Goal: Transaction & Acquisition: Purchase product/service

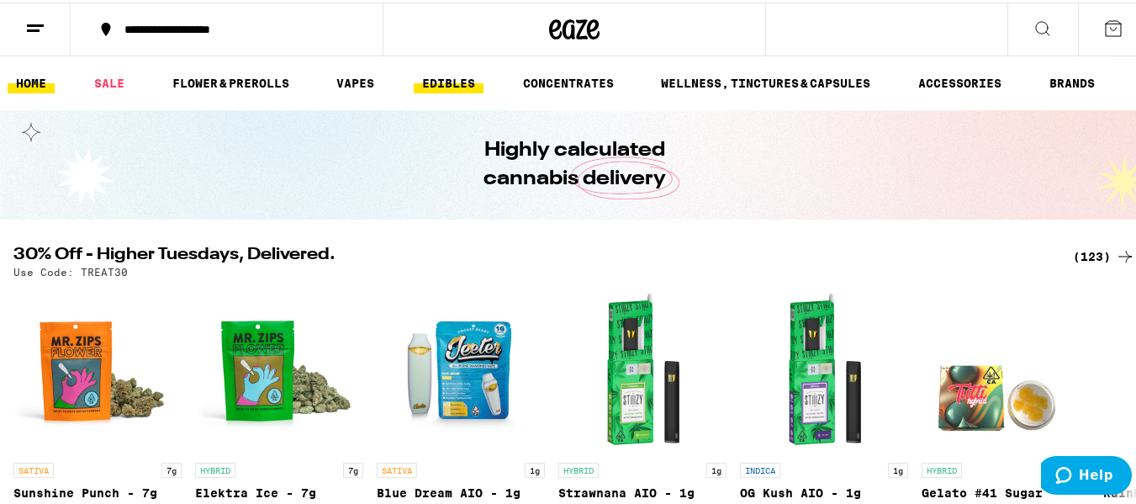
click at [436, 78] on link "EDIBLES" at bounding box center [449, 81] width 70 height 20
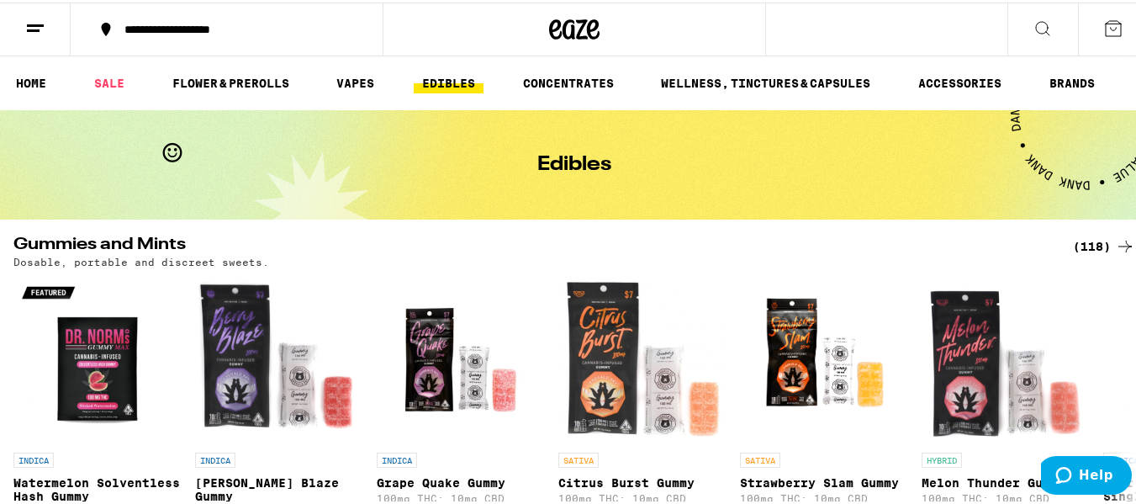
click at [1032, 28] on icon at bounding box center [1042, 26] width 20 height 20
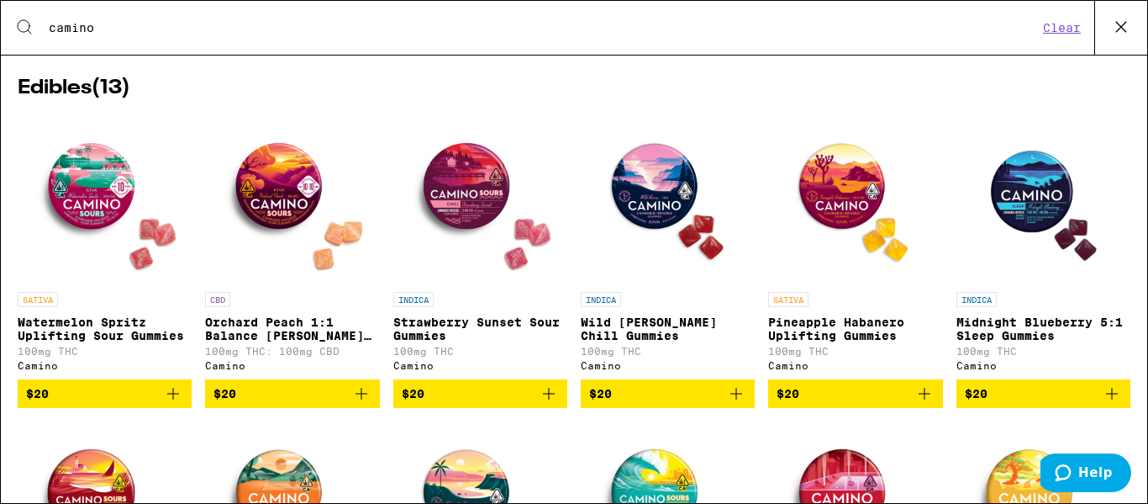
scroll to position [252, 0]
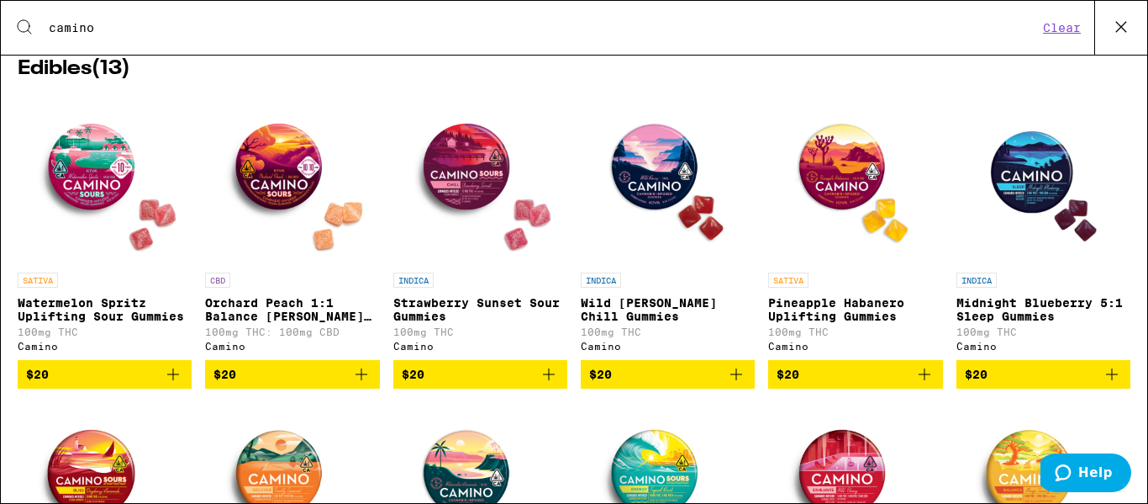
type input "camino"
click at [541, 384] on icon "Add to bag" at bounding box center [549, 374] width 20 height 20
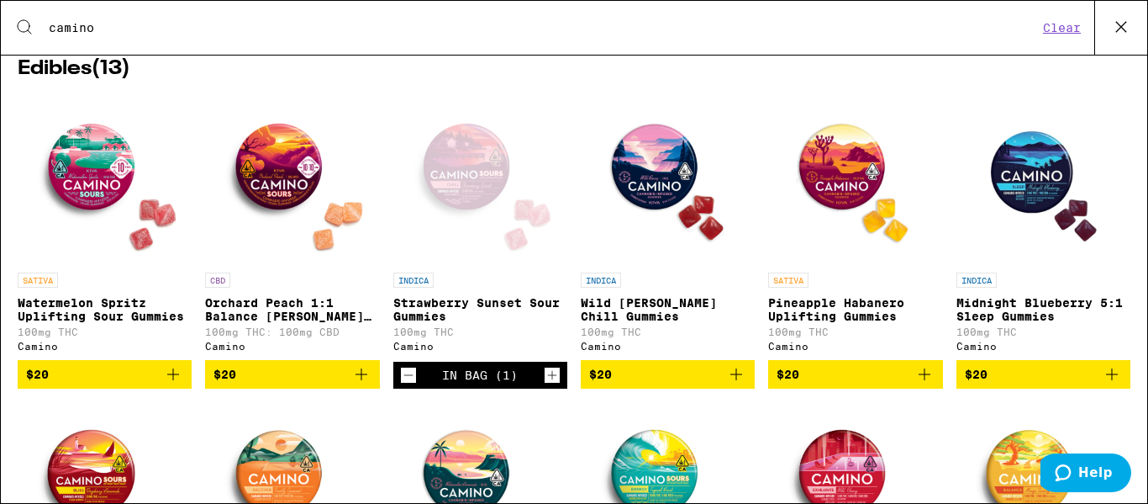
click at [545, 385] on icon "Increment" at bounding box center [552, 375] width 15 height 20
click at [863, 13] on div "Search for Products camino Clear" at bounding box center [574, 28] width 1147 height 54
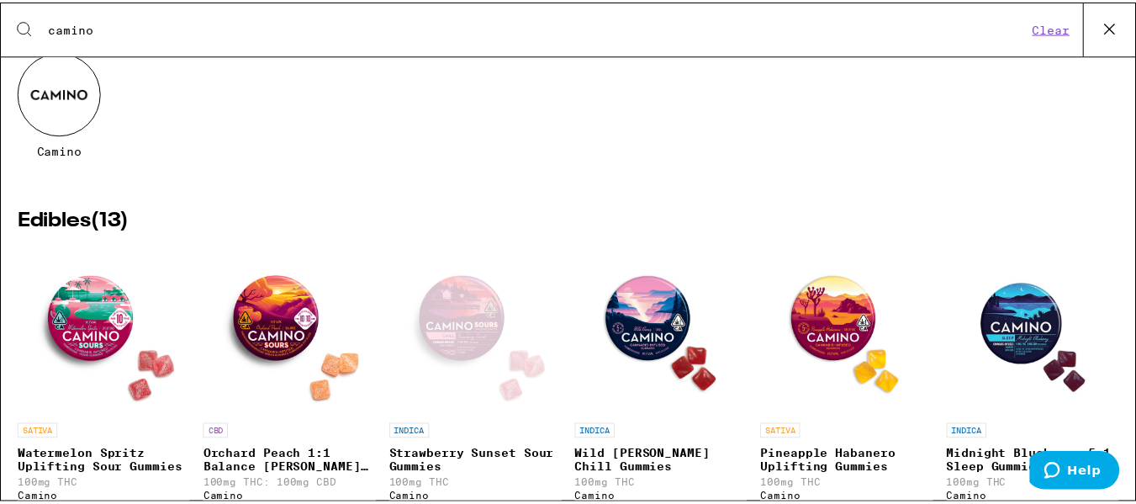
scroll to position [0, 0]
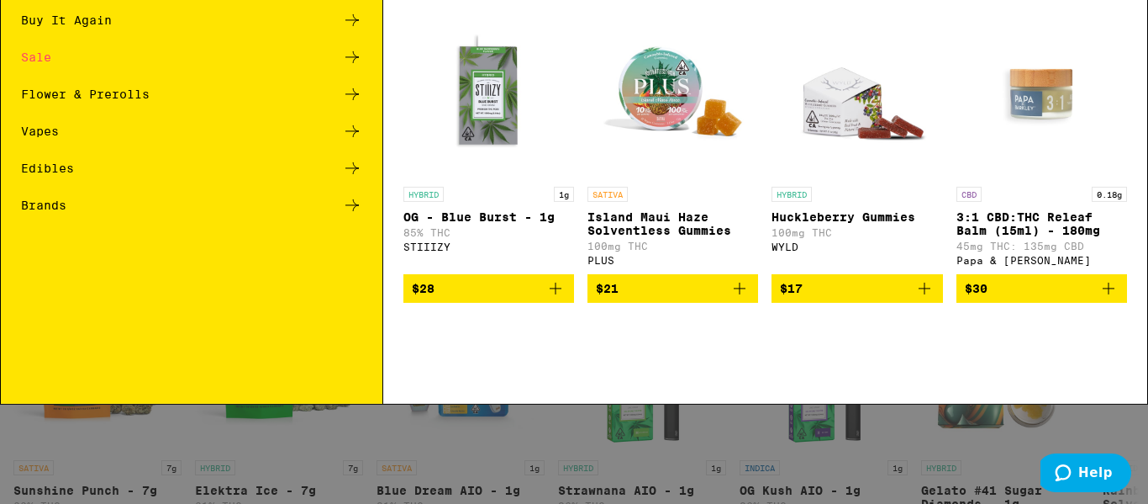
click at [353, 119] on icon at bounding box center [351, 119] width 13 height 12
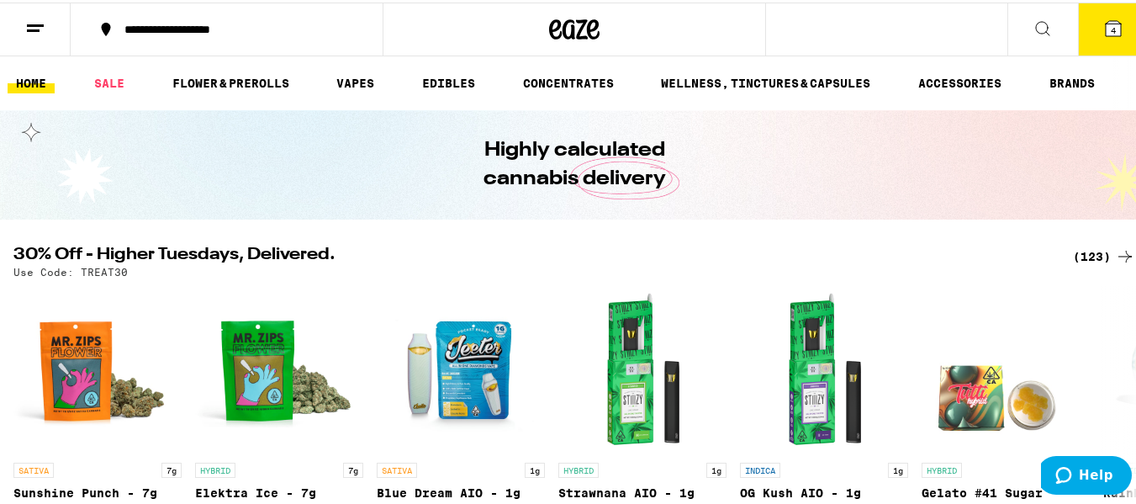
click at [1110, 25] on span "4" at bounding box center [1112, 28] width 5 height 10
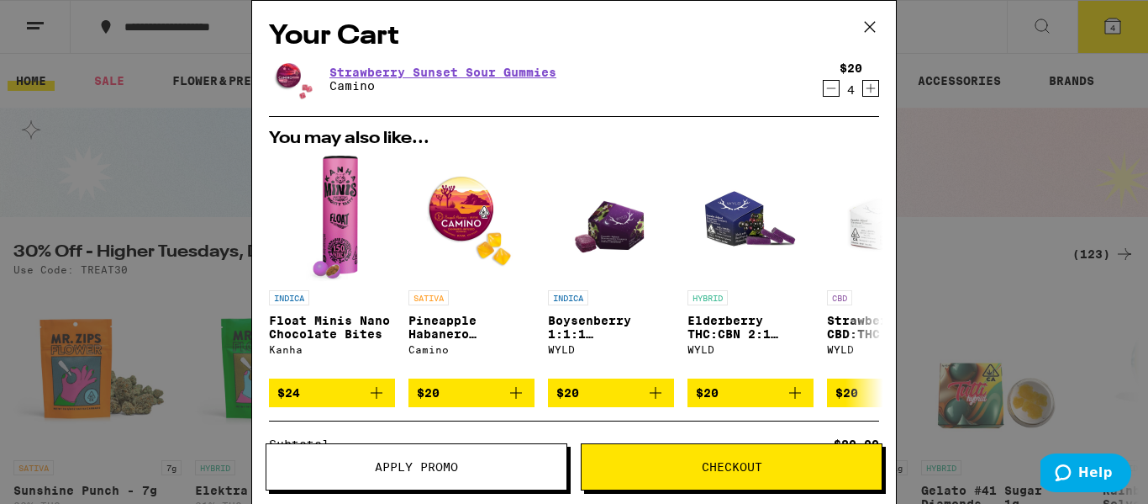
click at [646, 455] on button "Checkout" at bounding box center [732, 466] width 302 height 47
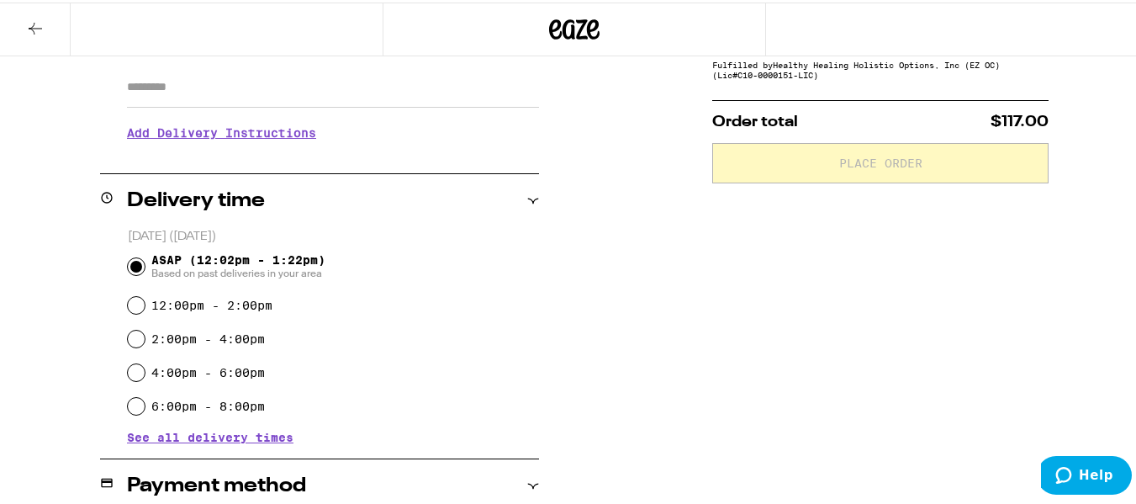
scroll to position [336, 0]
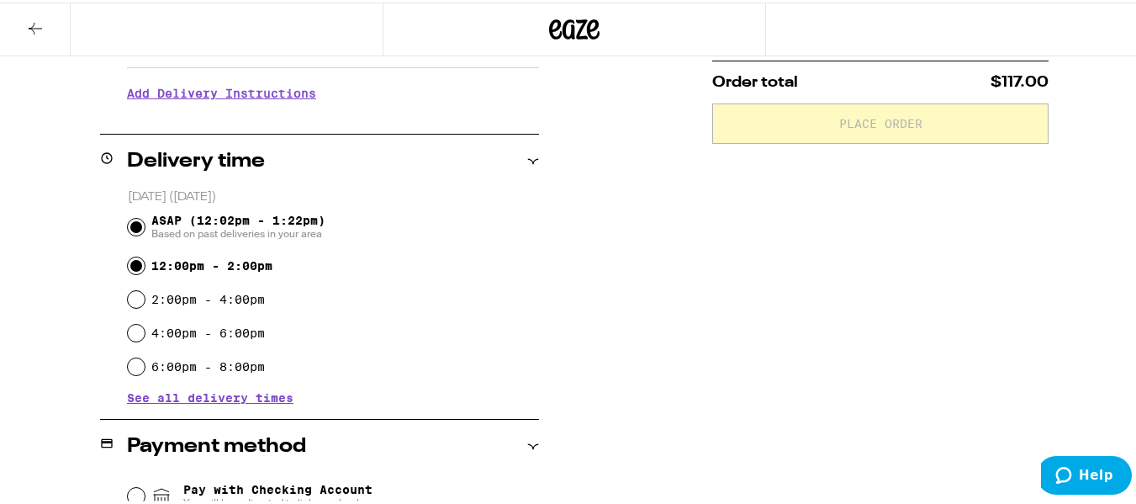
click at [130, 261] on input "12:00pm - 2:00pm" at bounding box center [136, 263] width 17 height 17
radio input "true"
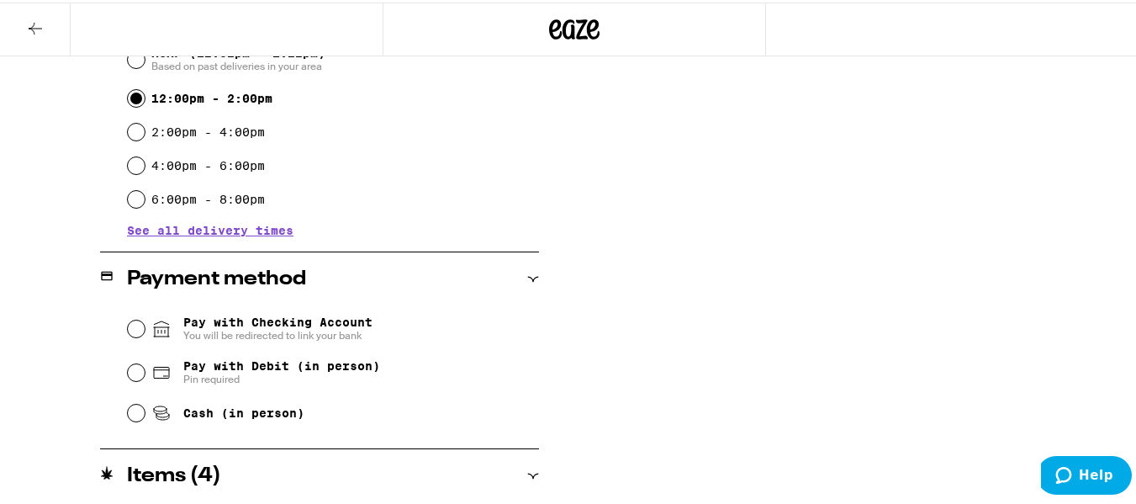
scroll to position [504, 0]
click at [140, 371] on input "Pay with Debit (in person) Pin required" at bounding box center [136, 369] width 17 height 17
radio input "true"
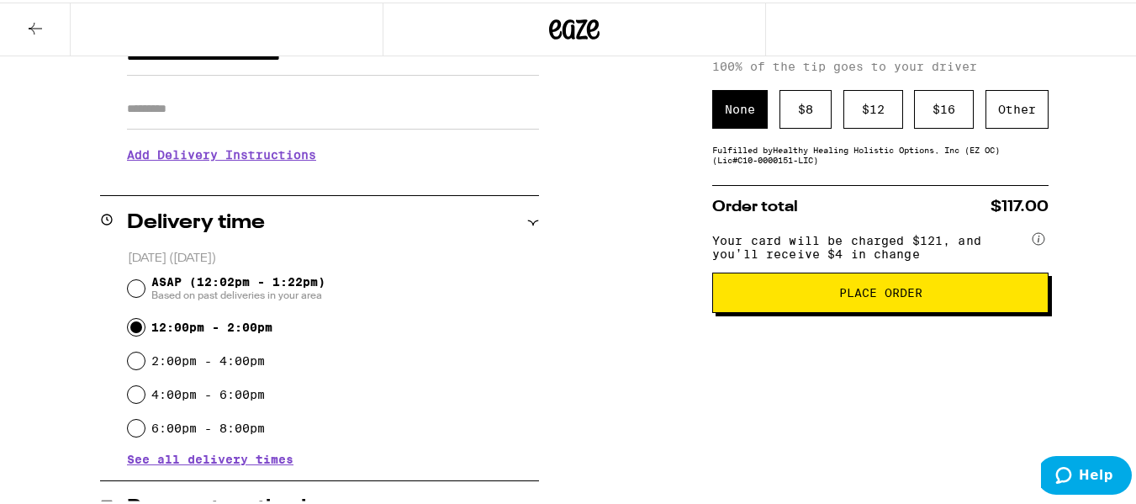
scroll to position [252, 0]
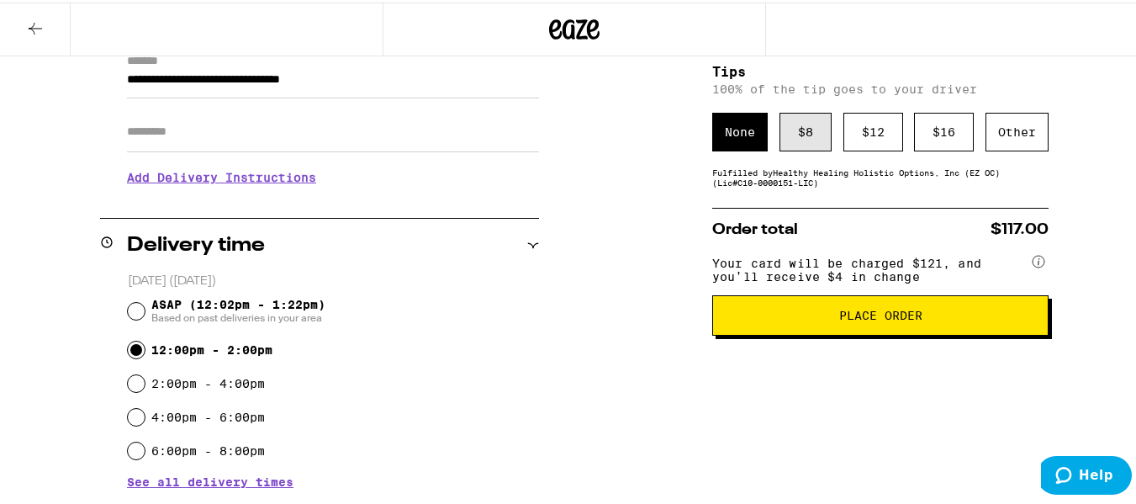
click at [799, 133] on div "$ 8" at bounding box center [805, 129] width 52 height 39
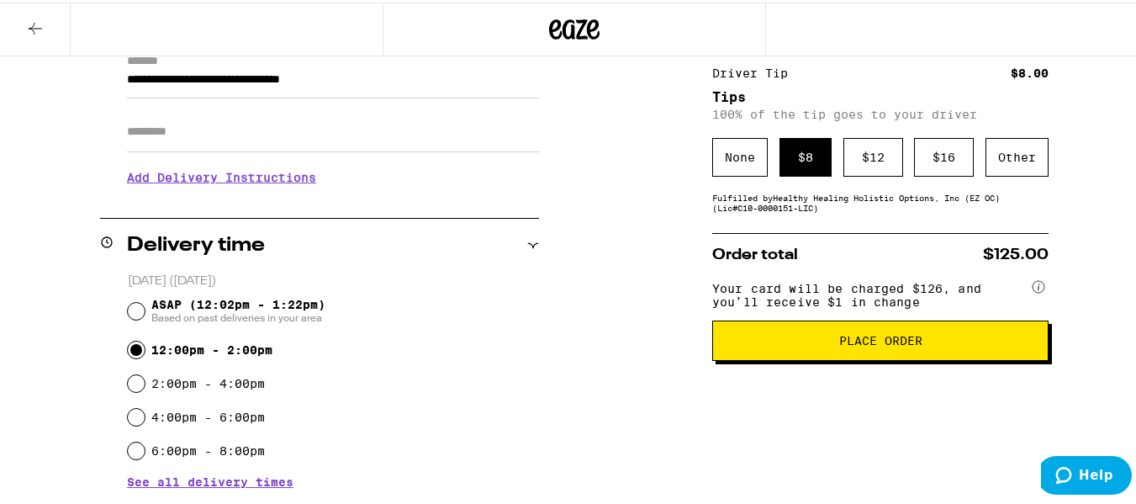
click at [844, 341] on span "Place Order" at bounding box center [880, 338] width 83 height 12
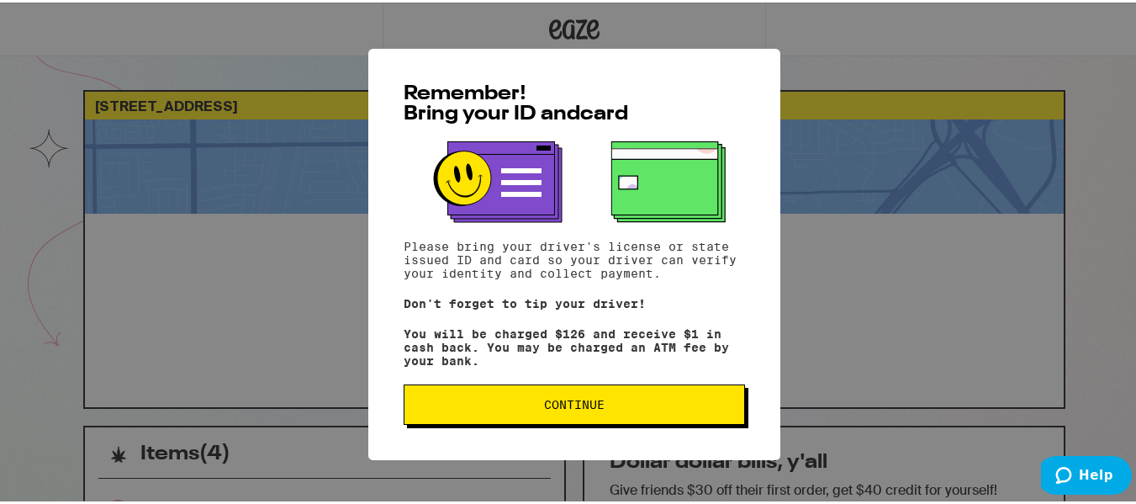
click at [587, 401] on span "Continue" at bounding box center [574, 402] width 61 height 12
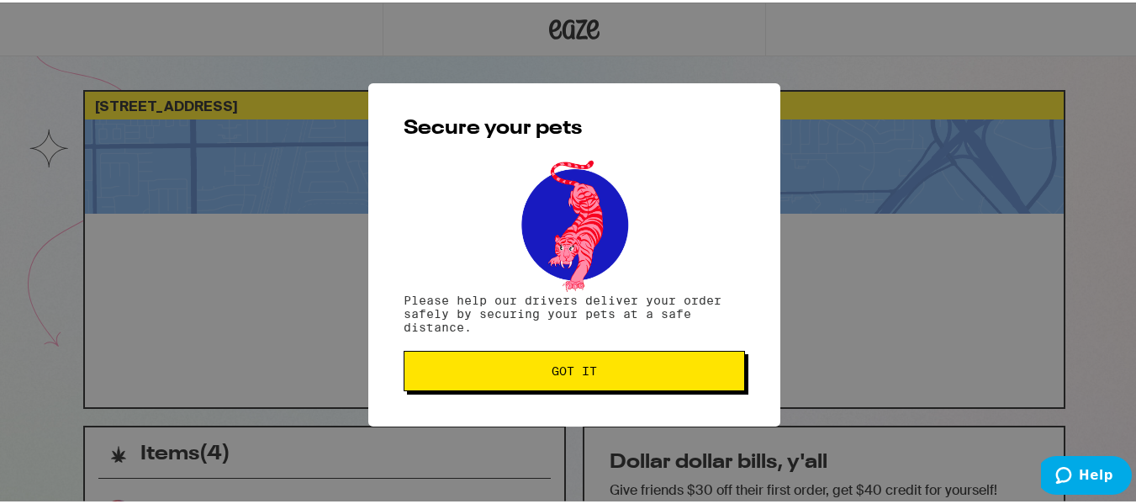
click at [593, 372] on span "Got it" at bounding box center [574, 368] width 313 height 12
